Goal: Find contact information: Find contact information

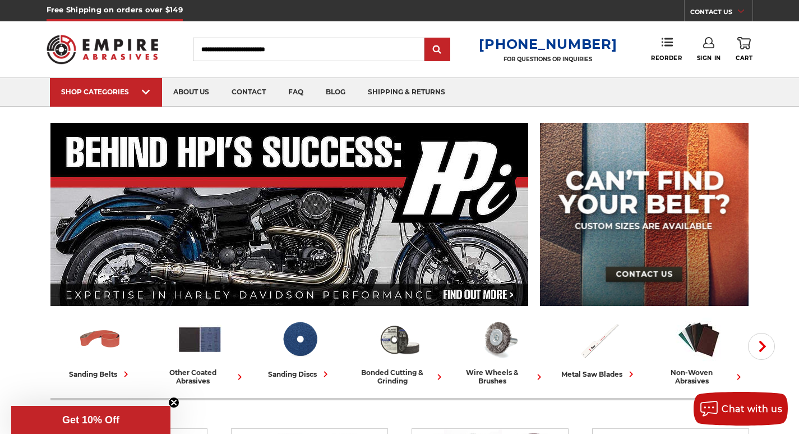
click at [708, 8] on link "CONTACT US" at bounding box center [721, 14] width 62 height 16
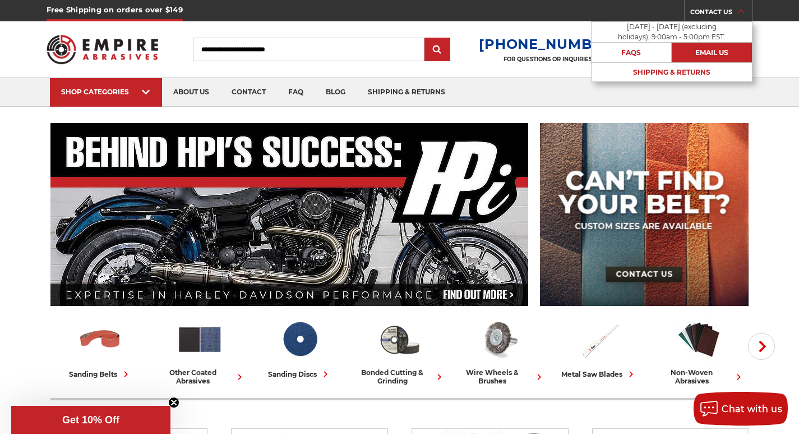
click at [715, 56] on link "Email Us" at bounding box center [712, 53] width 80 height 20
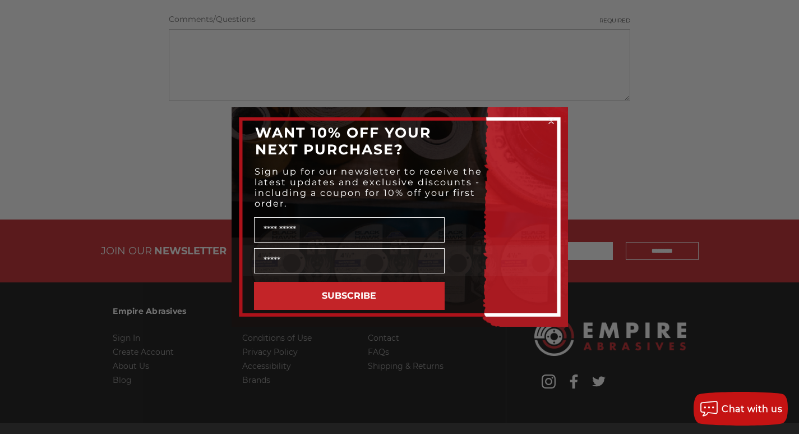
scroll to position [406, 0]
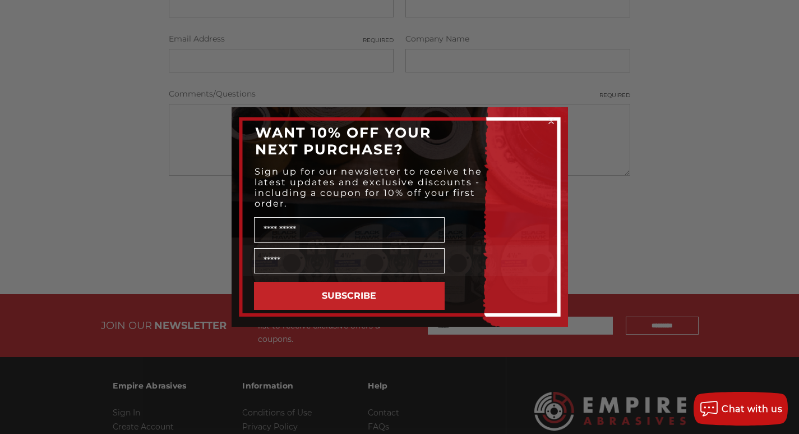
click at [552, 123] on circle "Close dialog" at bounding box center [551, 121] width 11 height 11
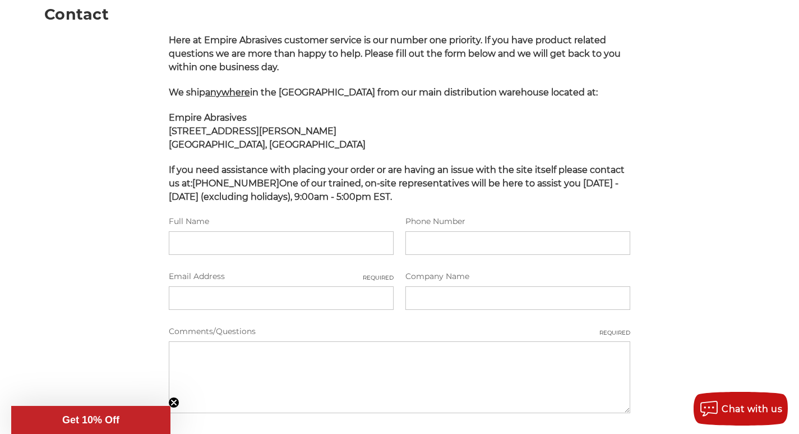
scroll to position [126, 0]
